Goal: Task Accomplishment & Management: Complete application form

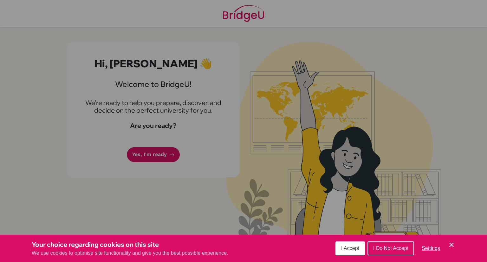
click at [454, 246] on icon "Cookie Control Close Icon" at bounding box center [452, 245] width 8 height 8
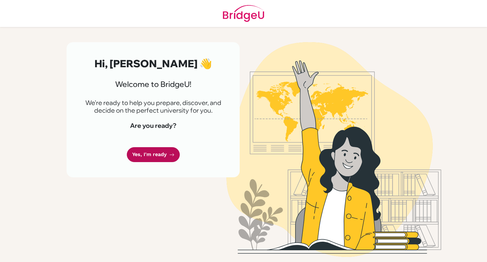
click at [169, 155] on icon at bounding box center [171, 154] width 5 height 5
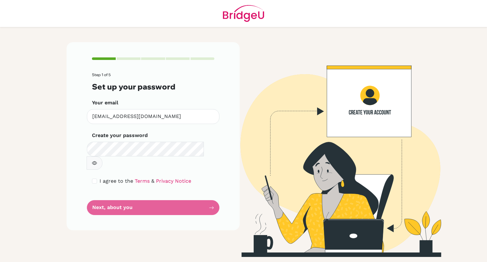
click at [221, 153] on div "Step 1 of 5 Set up your password Your email [EMAIL_ADDRESS][DOMAIN_NAME] Invali…" at bounding box center [153, 136] width 173 height 188
click at [102, 156] on button "button" at bounding box center [95, 162] width 16 height 13
click at [167, 195] on form "Step 1 of 5 Set up your password Your email [EMAIL_ADDRESS][DOMAIN_NAME] Invali…" at bounding box center [153, 144] width 122 height 142
click at [214, 193] on form "Step 1 of 5 Set up your password Your email [EMAIL_ADDRESS][DOMAIN_NAME] Invali…" at bounding box center [153, 144] width 122 height 142
click at [140, 178] on link "Terms" at bounding box center [142, 181] width 15 height 6
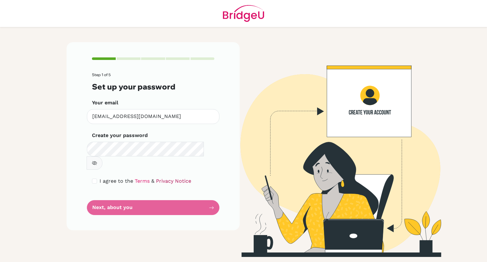
click at [173, 178] on link "Privacy Notice" at bounding box center [173, 181] width 35 height 6
drag, startPoint x: 189, startPoint y: 182, endPoint x: 185, endPoint y: 164, distance: 18.8
click at [188, 181] on form "Step 1 of 5 Set up your password Your email luke03602@rais.ac.th Invalid email …" at bounding box center [153, 144] width 122 height 142
click at [97, 160] on icon "button" at bounding box center [94, 162] width 5 height 5
drag, startPoint x: 213, startPoint y: 196, endPoint x: 214, endPoint y: 193, distance: 3.4
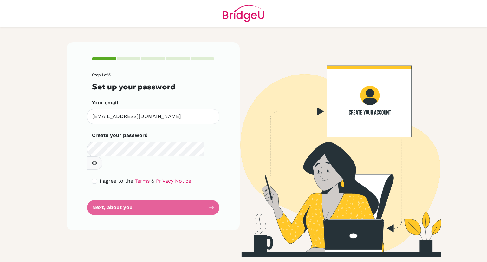
click at [213, 194] on form "Step 1 of 5 Set up your password Your email luke03602@rais.ac.th Invalid email …" at bounding box center [153, 144] width 122 height 142
click at [216, 190] on div "Step 1 of 5 Set up your password Your email luke03602@rais.ac.th Invalid email …" at bounding box center [153, 136] width 173 height 188
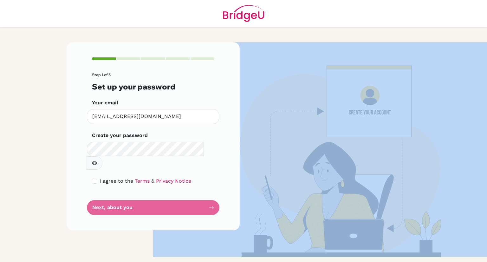
drag, startPoint x: 216, startPoint y: 190, endPoint x: 200, endPoint y: 188, distance: 16.3
click at [216, 190] on div "Step 1 of 5 Set up your password Your email luke03602@rais.ac.th Invalid email …" at bounding box center [153, 136] width 173 height 188
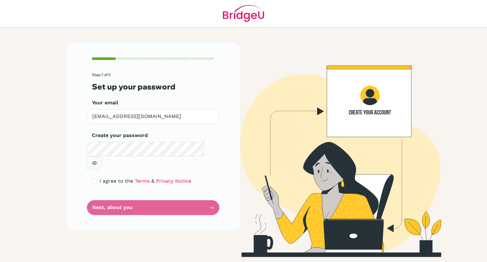
click at [88, 159] on div "Step 1 of 5 Set up your password Your email luke03602@rais.ac.th Invalid email …" at bounding box center [153, 136] width 173 height 188
click at [101, 174] on form "Step 1 of 5 Set up your password Your email luke03602@rais.ac.th Invalid email …" at bounding box center [153, 144] width 122 height 142
click at [95, 177] on div "I agree to the Terms & Privacy Notice" at bounding box center [153, 181] width 122 height 8
click at [93, 179] on input "checkbox" at bounding box center [94, 181] width 5 height 5
checkbox input "true"
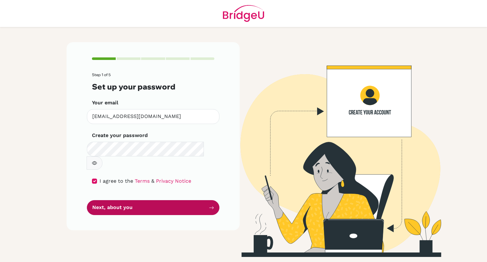
click at [159, 200] on button "Next, about you" at bounding box center [153, 207] width 133 height 15
